Goal: Task Accomplishment & Management: Manage account settings

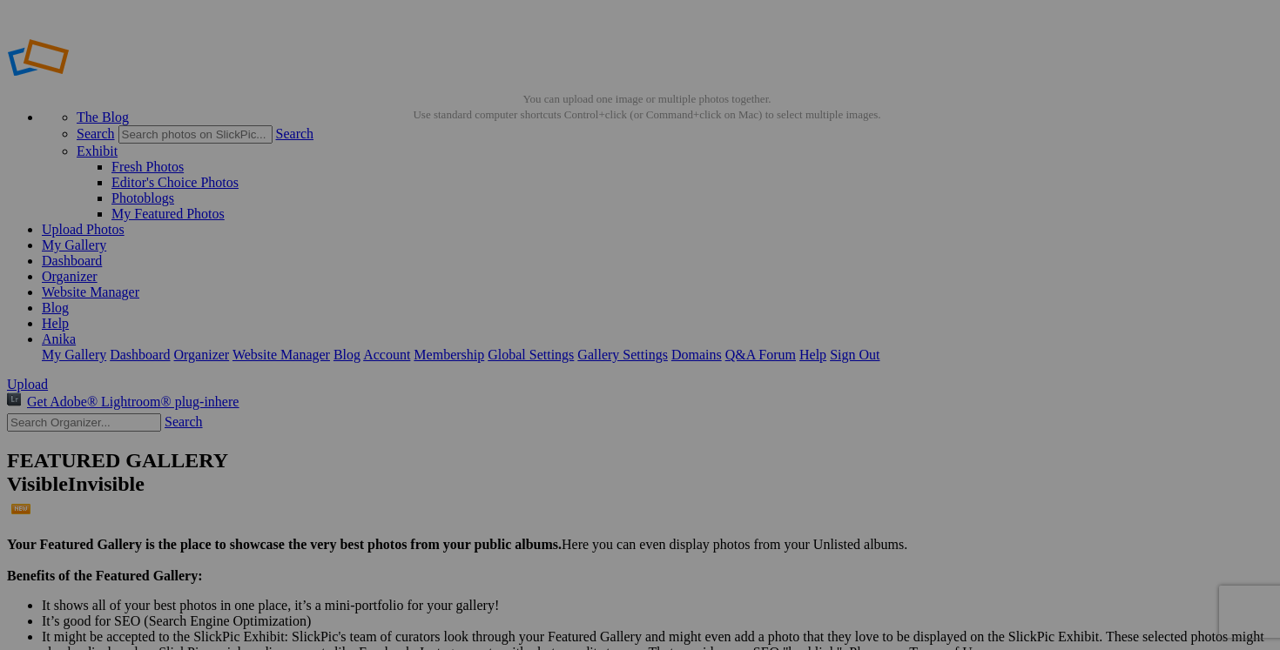
click at [102, 253] on link "Dashboard" at bounding box center [72, 260] width 60 height 15
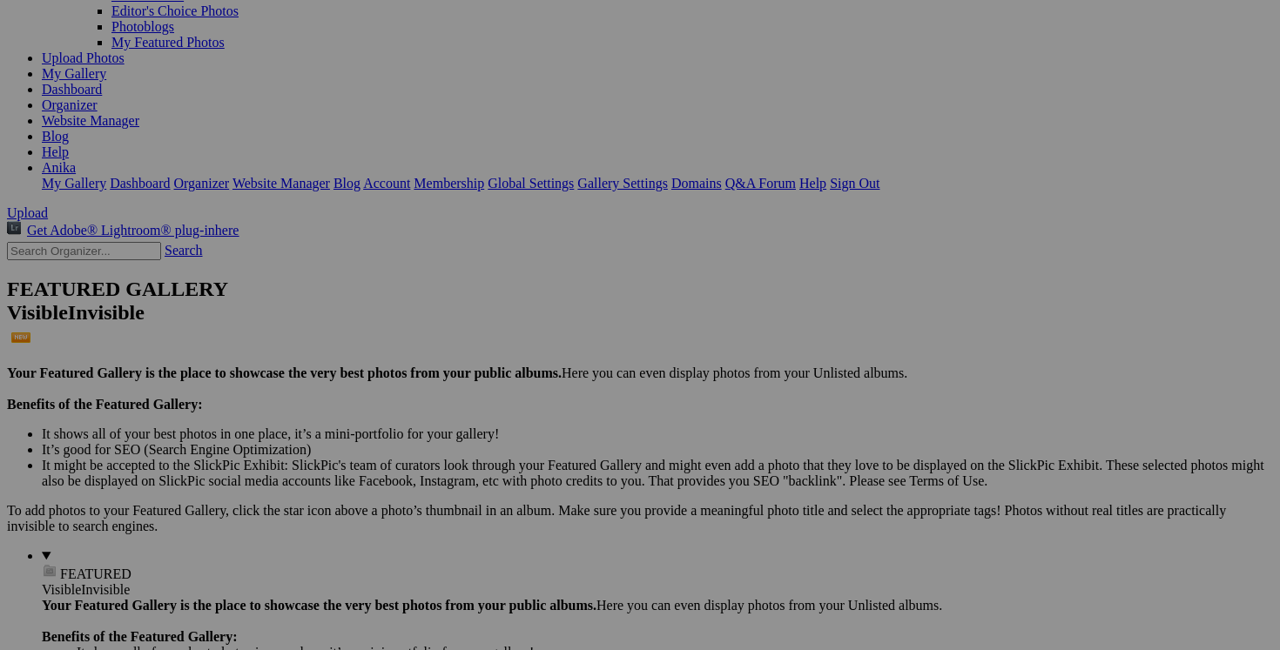
scroll to position [198, 0]
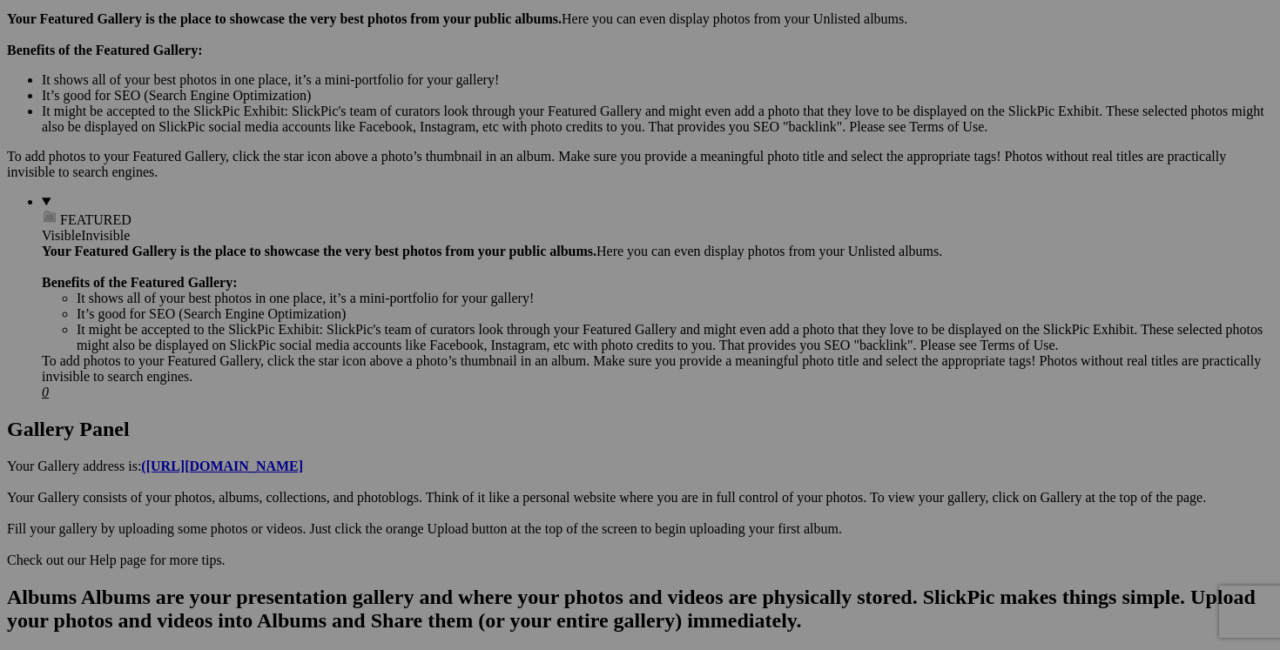
scroll to position [522, 0]
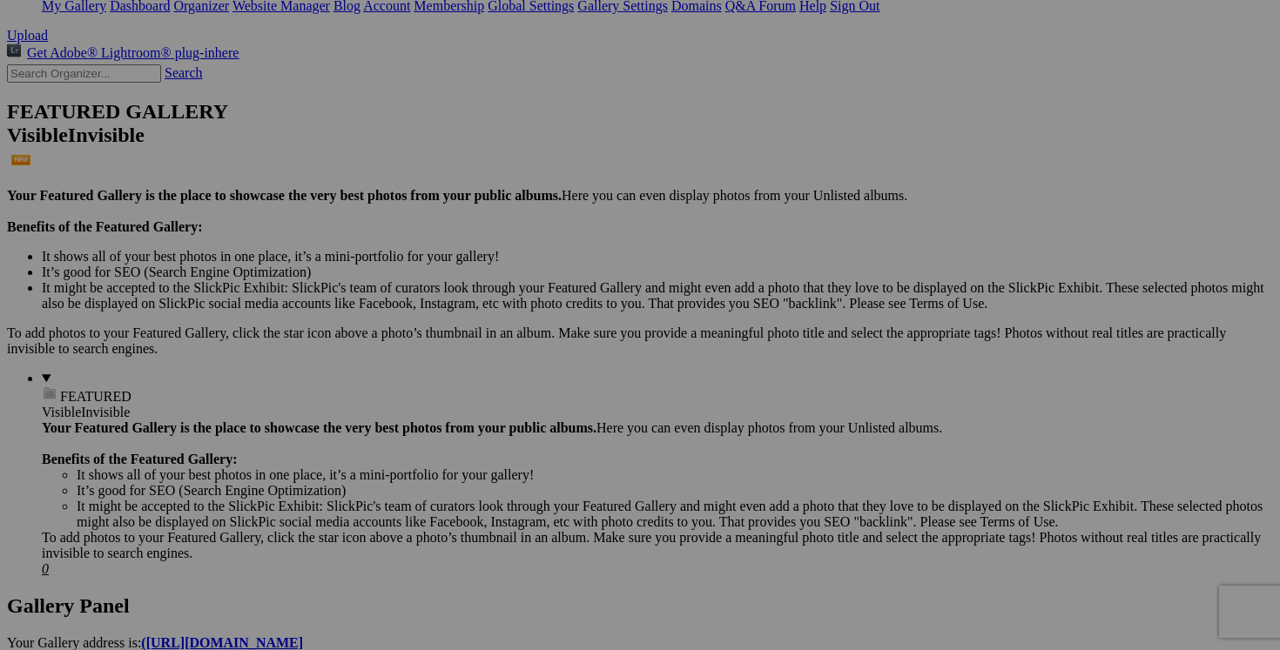
scroll to position [221, 0]
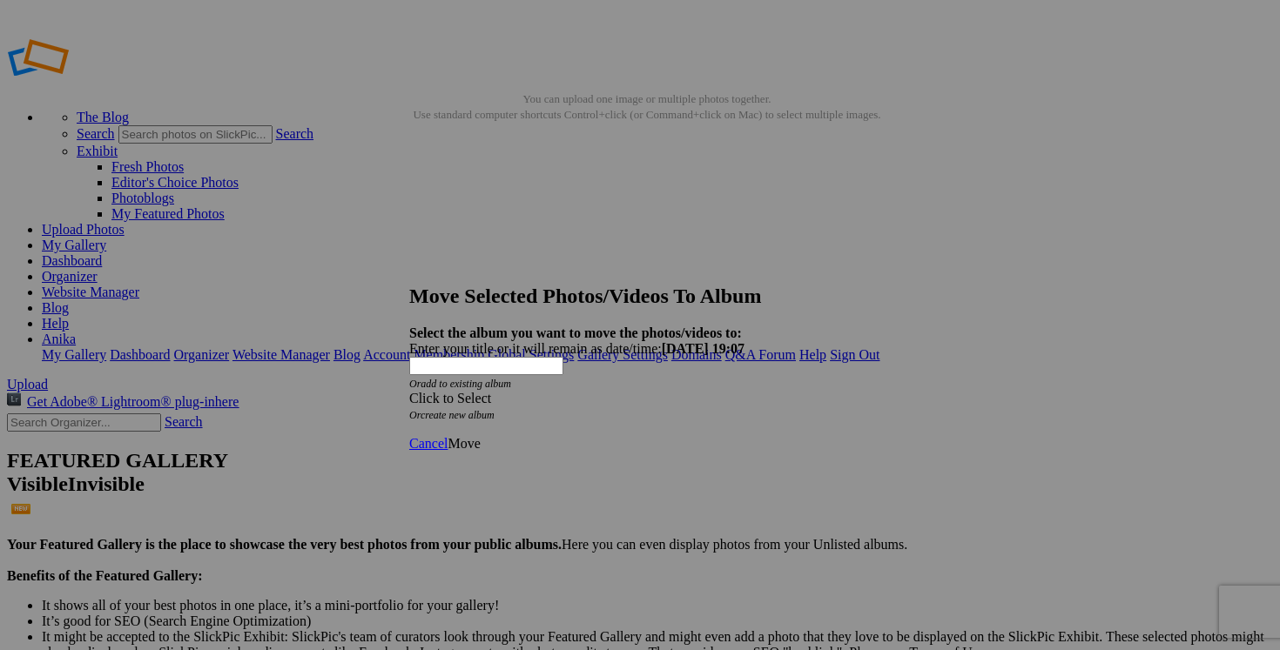
click at [409, 391] on span at bounding box center [409, 398] width 0 height 15
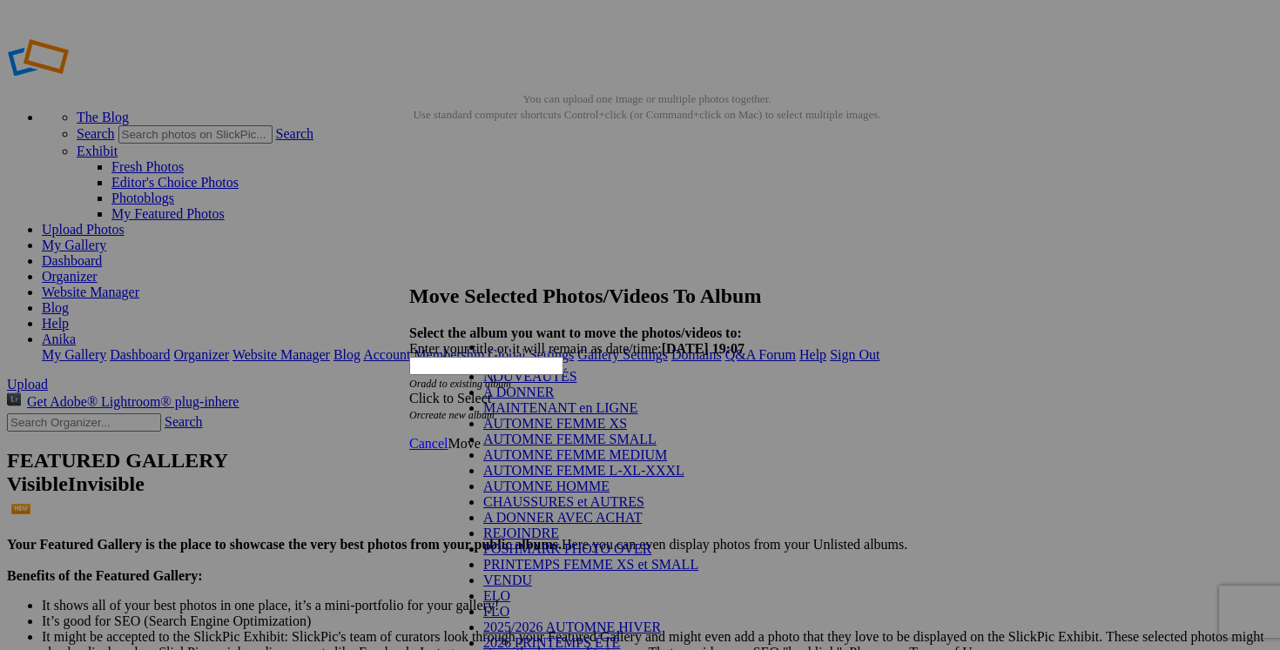
scroll to position [217, 0]
click at [532, 573] on link "VENDU" at bounding box center [507, 580] width 49 height 15
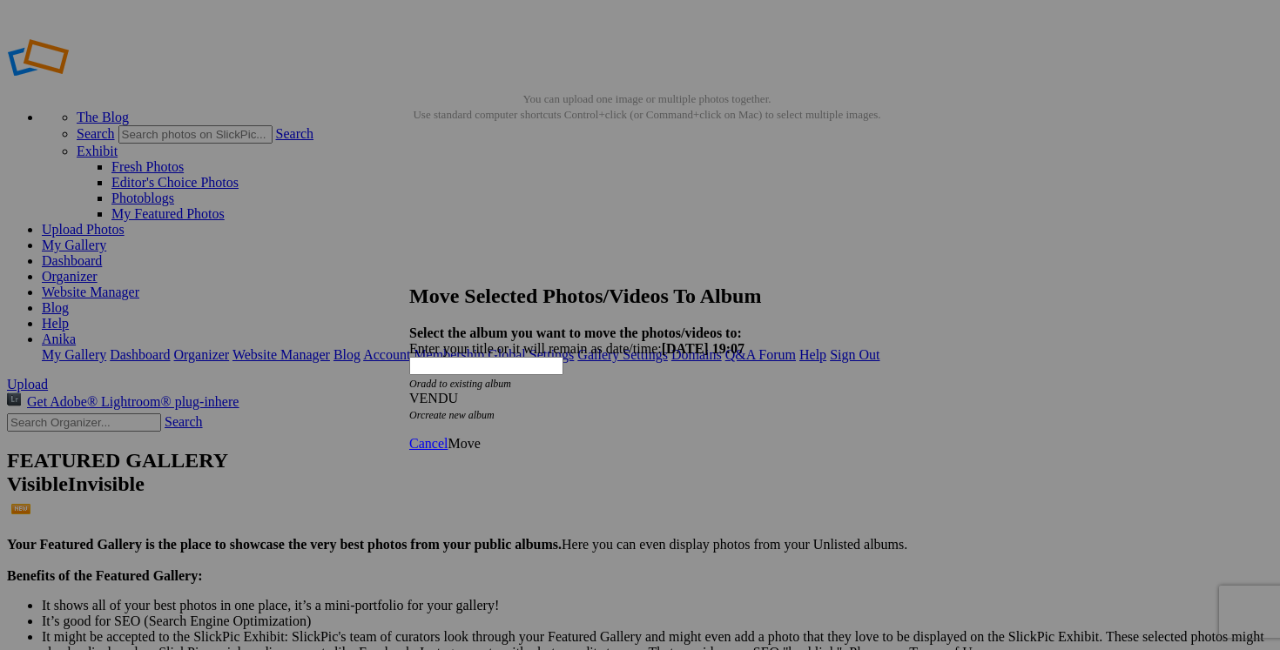
click at [480, 436] on span "Move" at bounding box center [463, 443] width 32 height 15
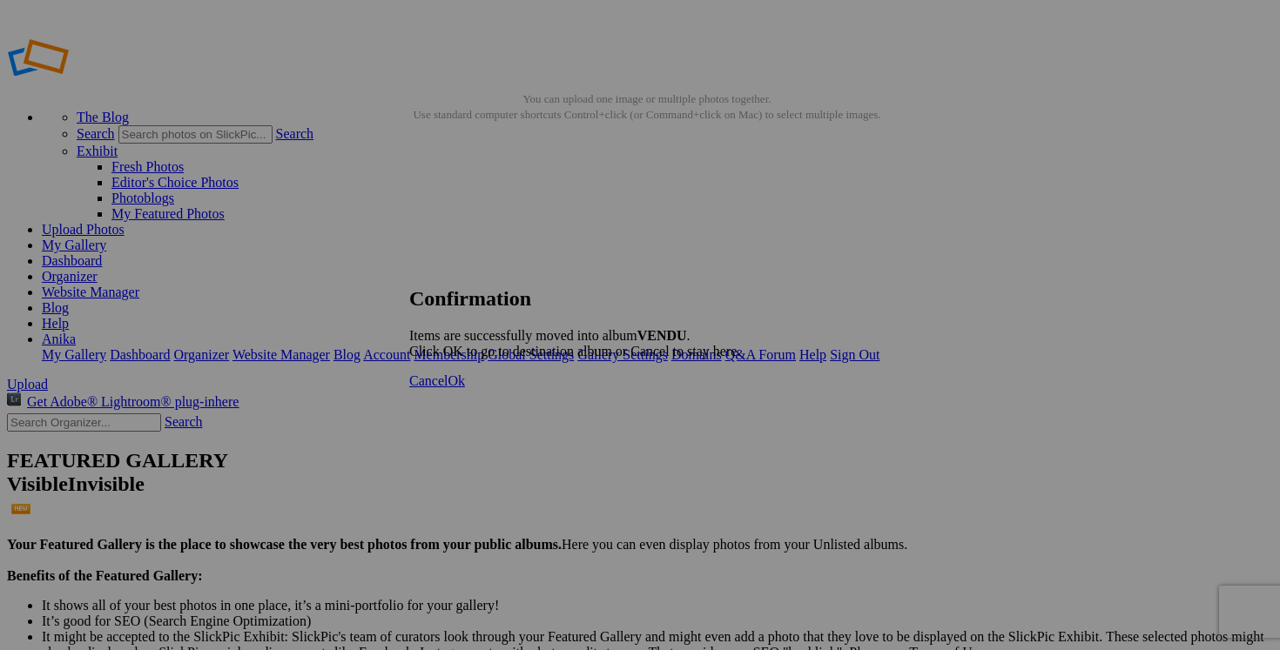
click at [447, 388] on span "Cancel" at bounding box center [428, 380] width 38 height 15
